Goal: Transaction & Acquisition: Purchase product/service

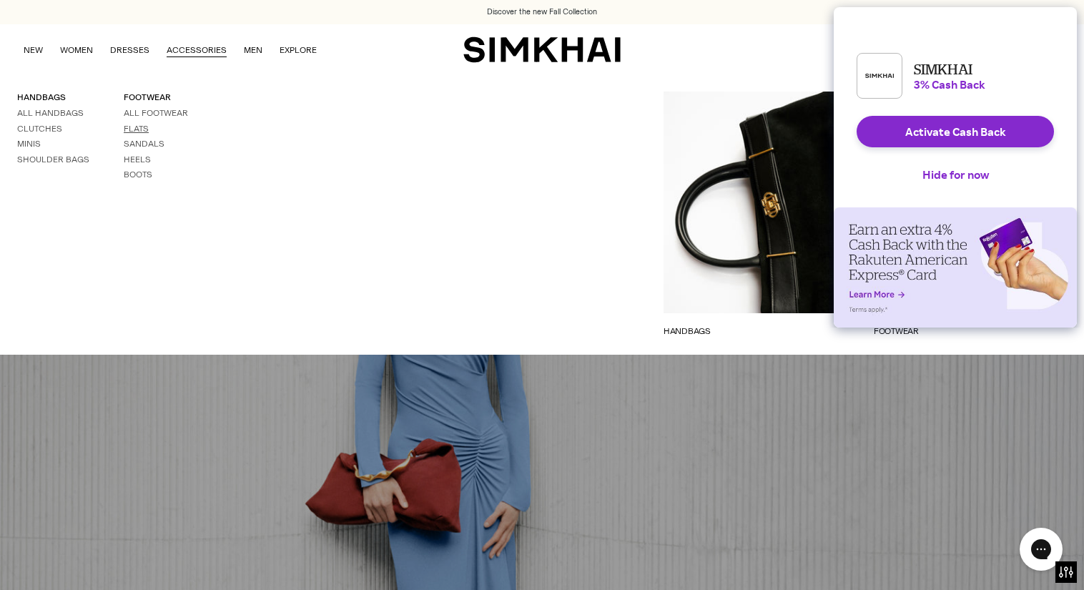
click at [139, 130] on link "Flats" at bounding box center [136, 129] width 25 height 10
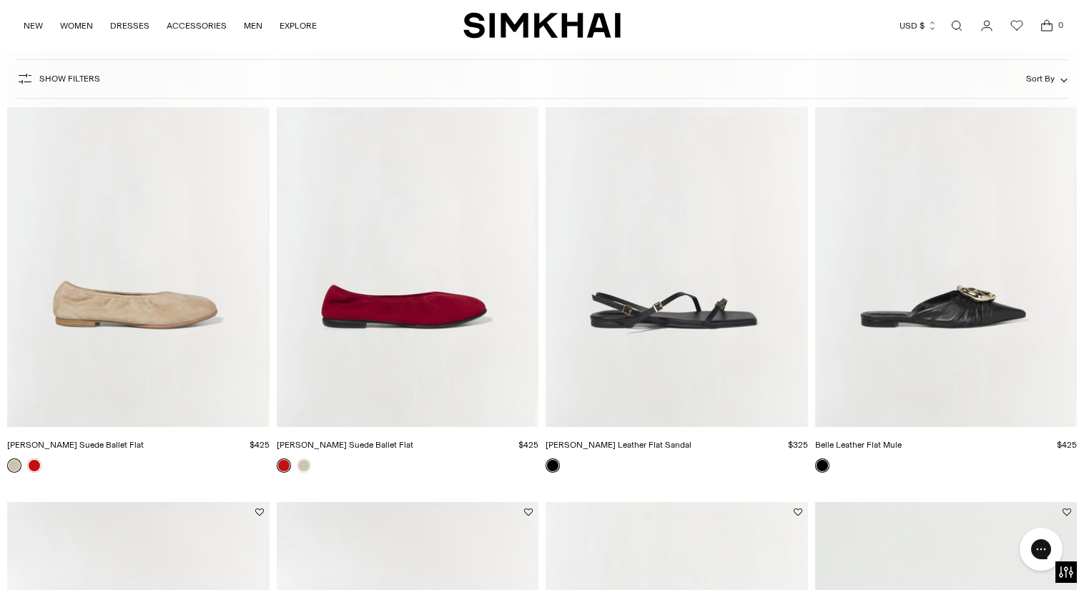
scroll to position [646, 0]
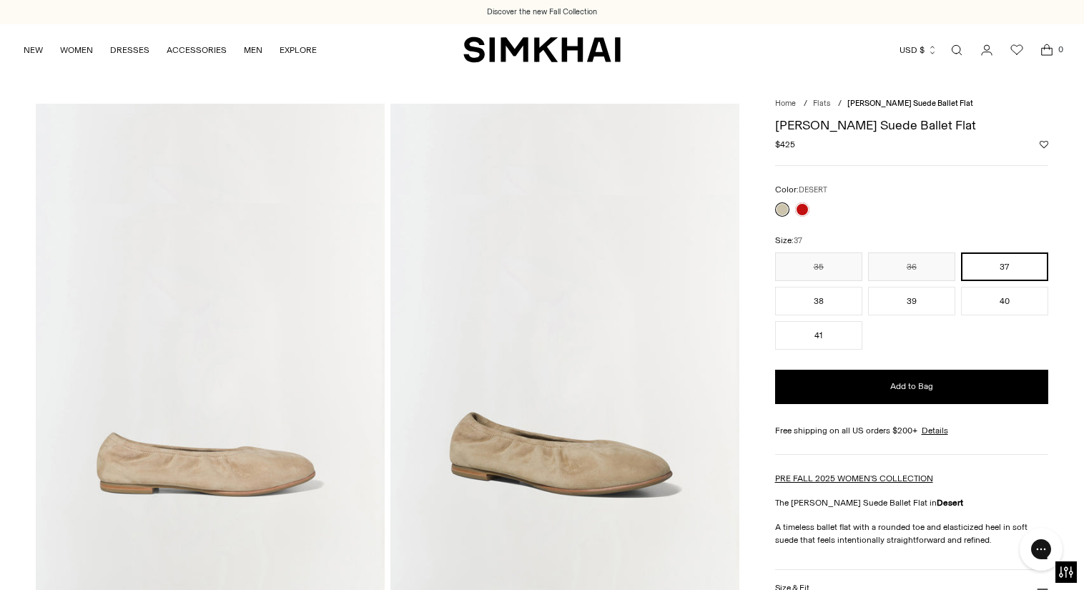
click at [856, 124] on h1 "Danna Suede Ballet Flat" at bounding box center [911, 125] width 273 height 13
copy div "Danna Suede Ballet Flat"
